Goal: Task Accomplishment & Management: Use online tool/utility

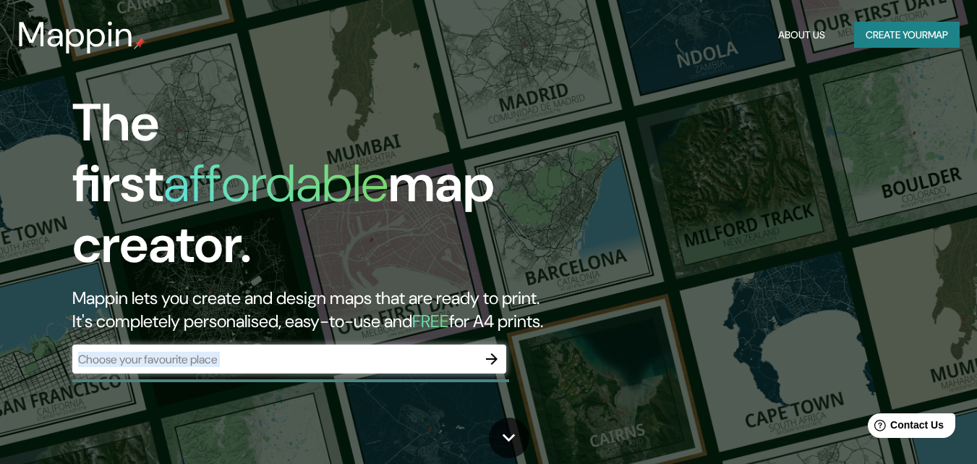
click at [412, 360] on div "The first affordable map creator. Mappin lets you create and design maps that a…" at bounding box center [316, 240] width 587 height 295
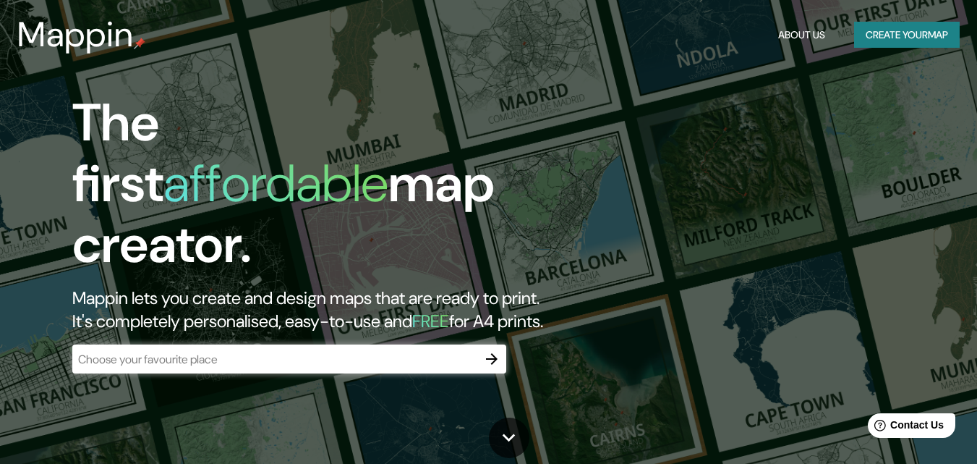
click at [412, 351] on input "text" at bounding box center [274, 359] width 405 height 17
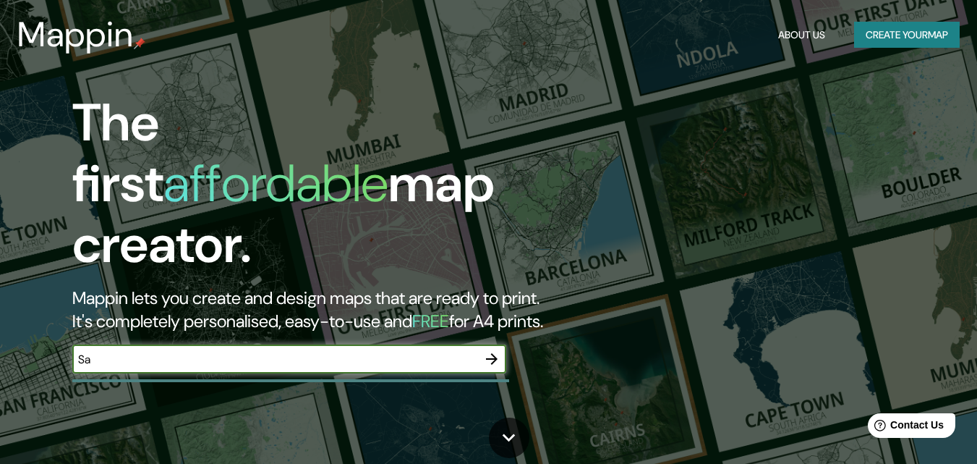
type input "S"
type input "[PERSON_NAME] San [PERSON_NAME]"
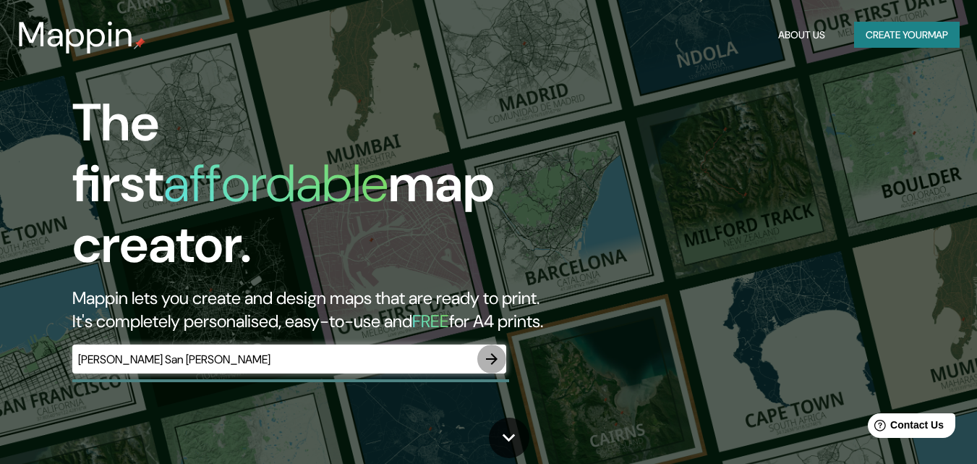
click at [486, 350] on icon "button" at bounding box center [491, 358] width 17 height 17
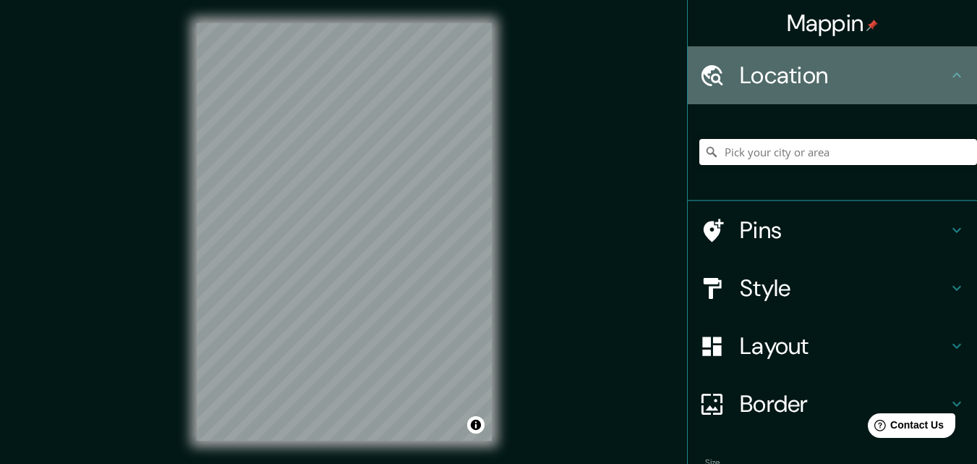
click at [812, 85] on h4 "Location" at bounding box center [844, 75] width 208 height 29
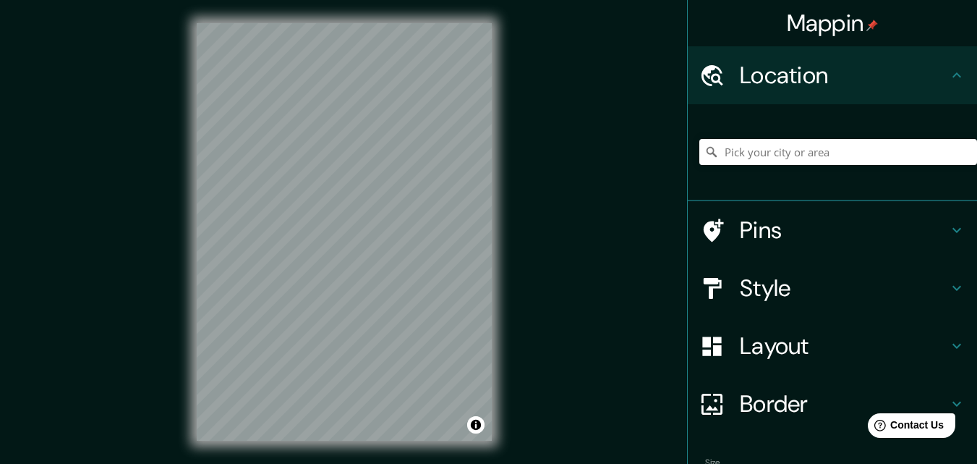
click at [949, 75] on icon at bounding box center [957, 75] width 17 height 17
click at [949, 74] on icon at bounding box center [957, 75] width 17 height 17
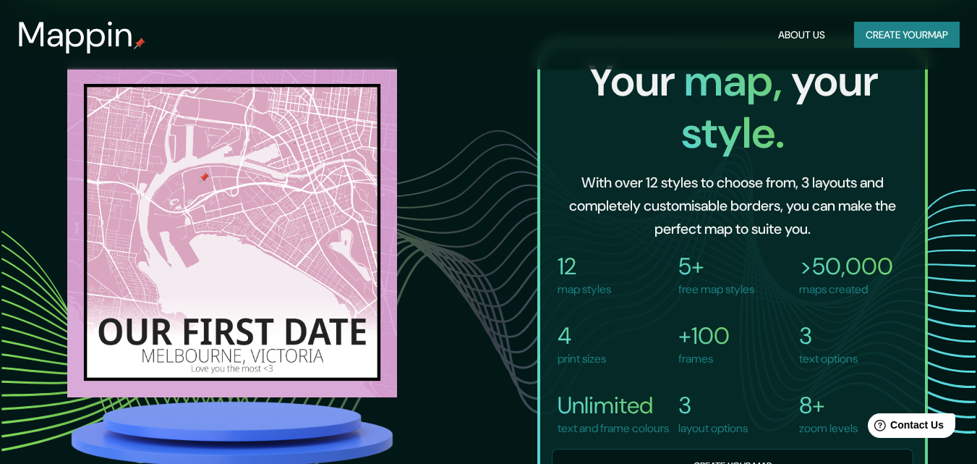
scroll to position [868, 0]
